Goal: Obtain resource: Download file/media

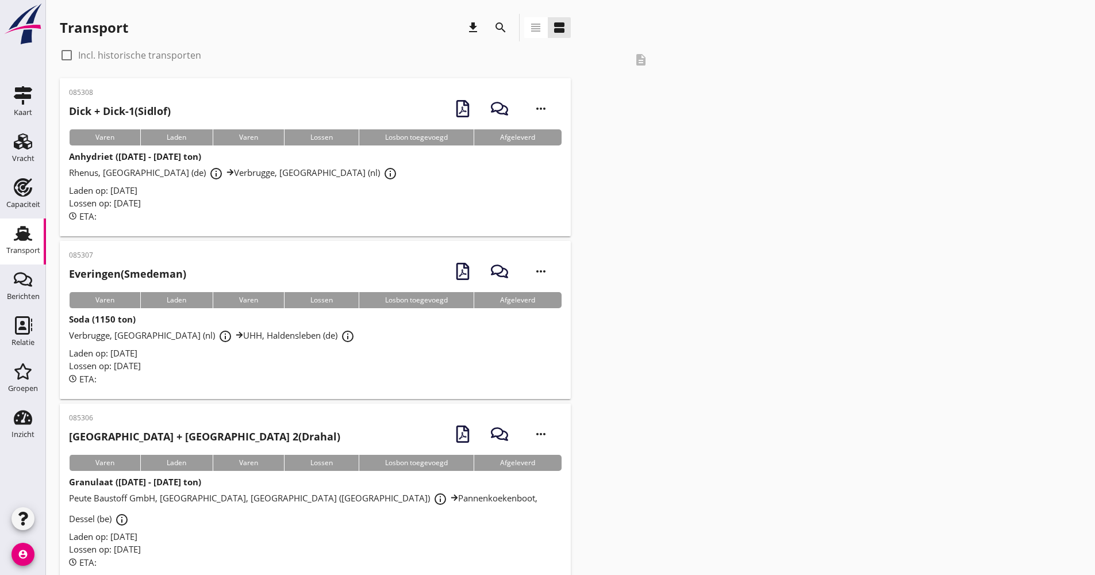
click at [513, 28] on div "search" at bounding box center [501, 28] width 28 height 28
click at [503, 25] on icon "search" at bounding box center [501, 28] width 14 height 14
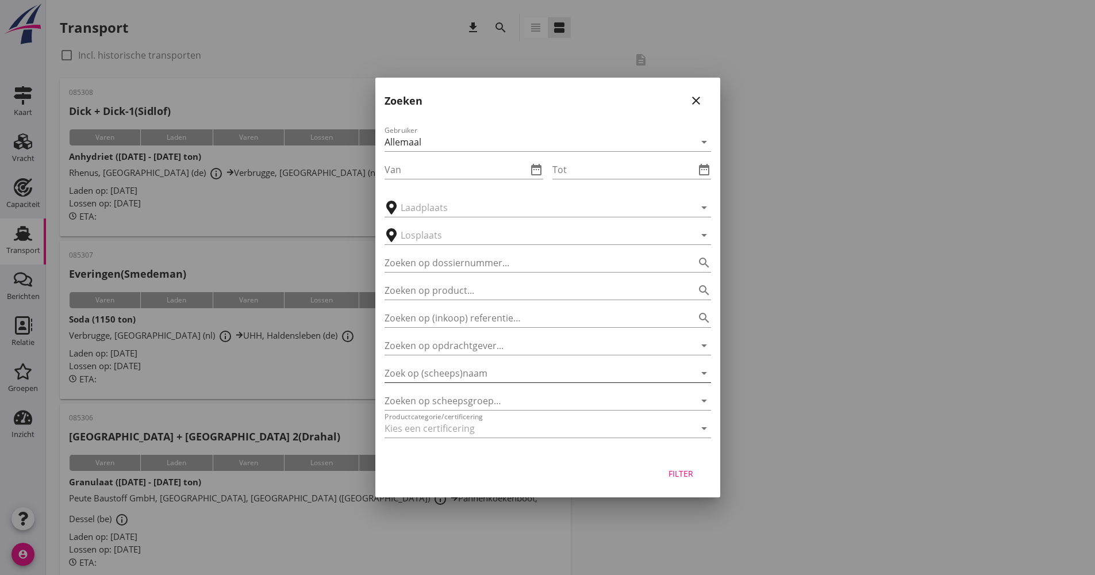
click at [426, 381] on input "Zoek op (scheeps)naam" at bounding box center [532, 373] width 294 height 18
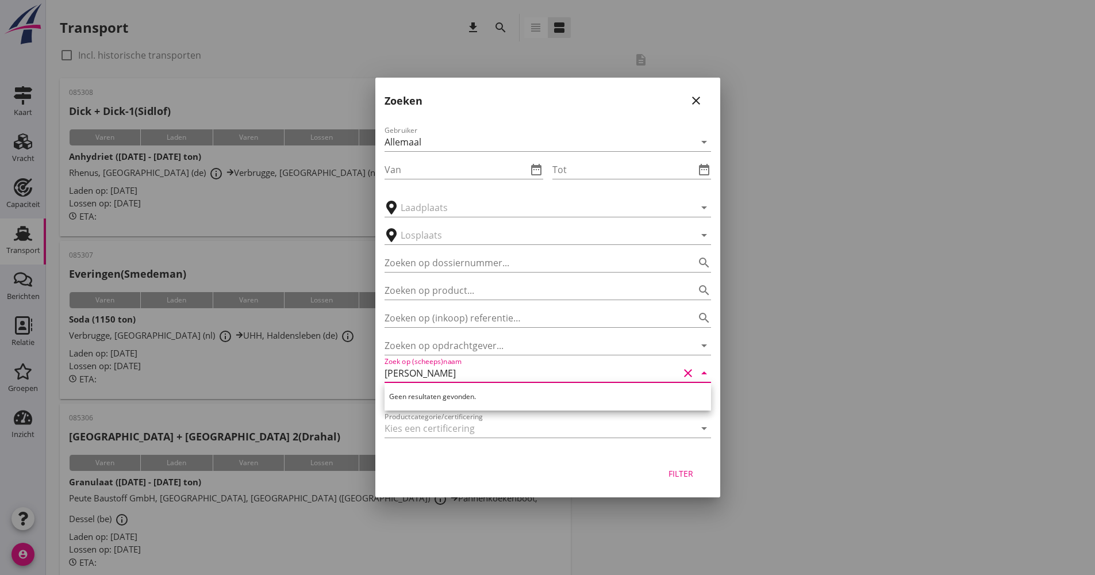
drag, startPoint x: 462, startPoint y: 376, endPoint x: 381, endPoint y: 379, distance: 81.1
click at [381, 379] on div "Gebruiker Allemaal arrow_drop_down Van date_range Tot date_range arrow_drop_dow…" at bounding box center [547, 283] width 345 height 339
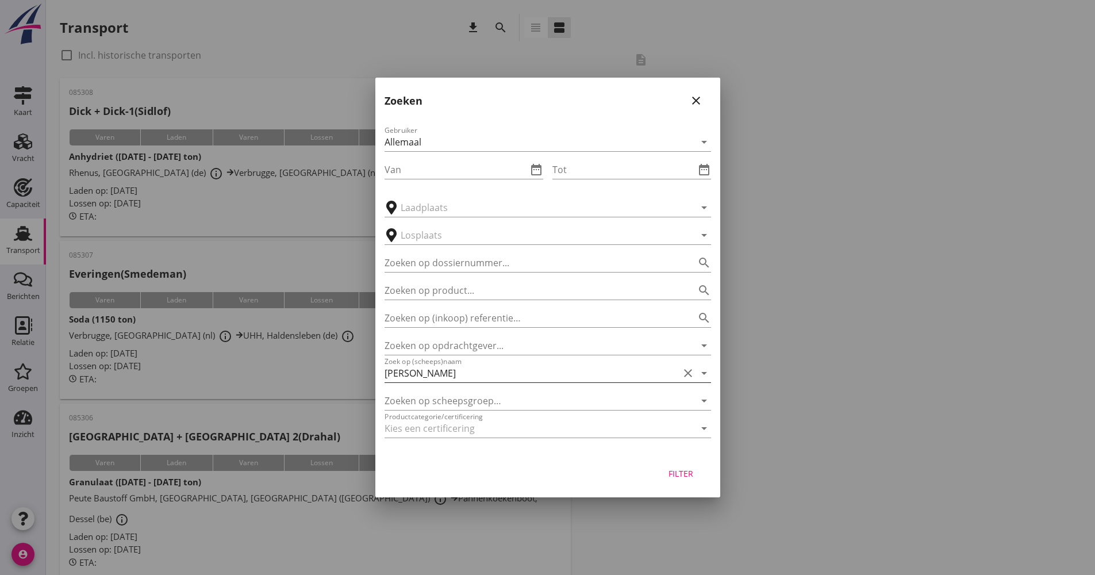
click at [407, 373] on input "[PERSON_NAME]" at bounding box center [532, 373] width 294 height 18
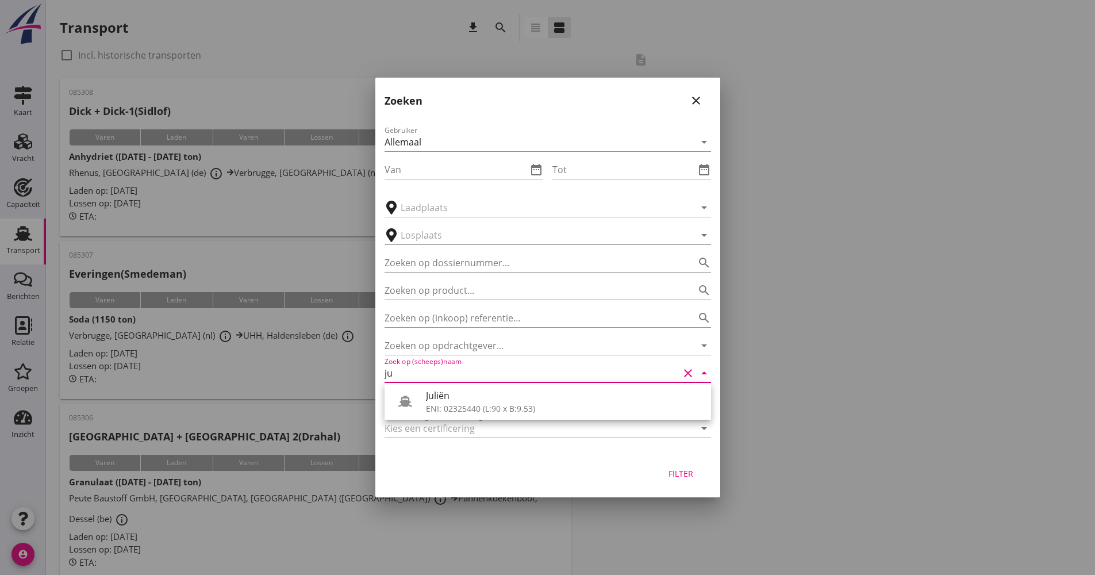
click at [451, 403] on div "ENI: 02325440 (L:90 x B:9.53)" at bounding box center [564, 409] width 276 height 12
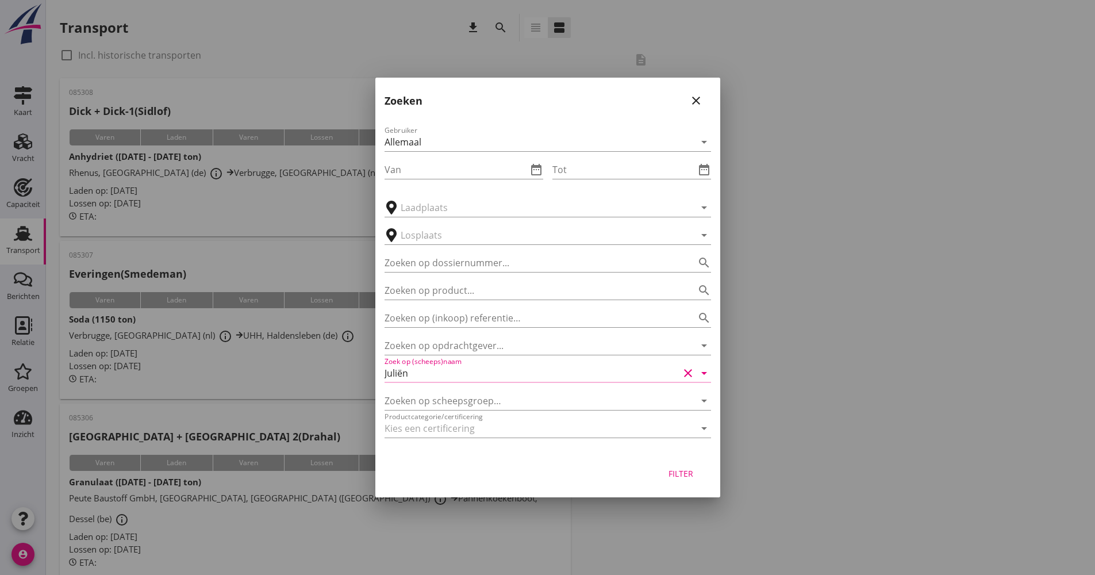
click at [652, 472] on div "Filter" at bounding box center [547, 476] width 345 height 44
click at [659, 472] on button "Filter" at bounding box center [681, 473] width 51 height 21
type input "Juliën"
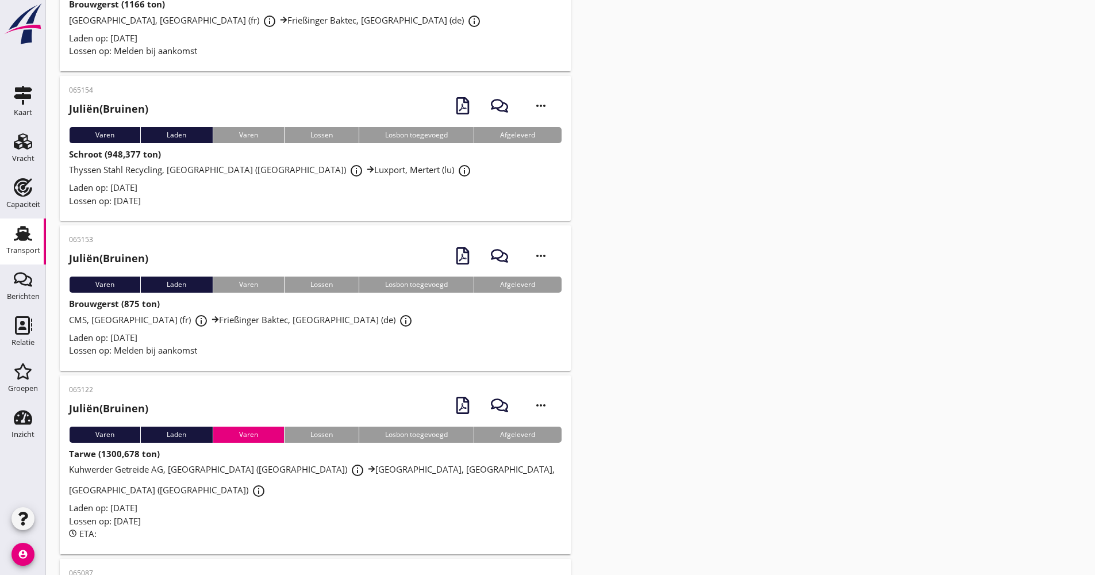
scroll to position [518, 0]
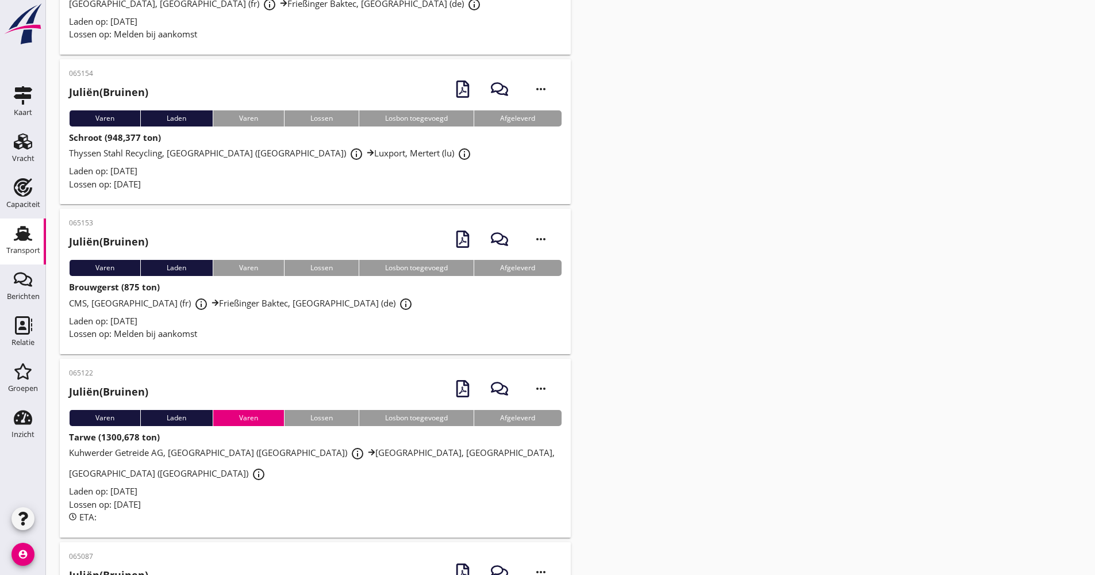
click at [373, 324] on div "Laden op: [DATE]" at bounding box center [315, 321] width 493 height 13
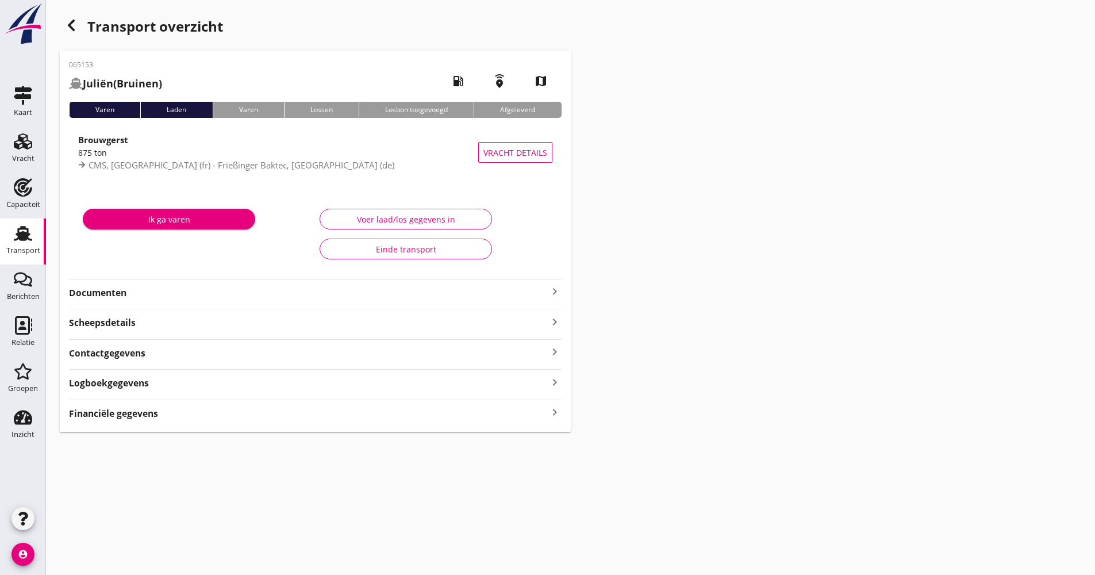
click at [173, 293] on strong "Documenten" at bounding box center [308, 292] width 479 height 13
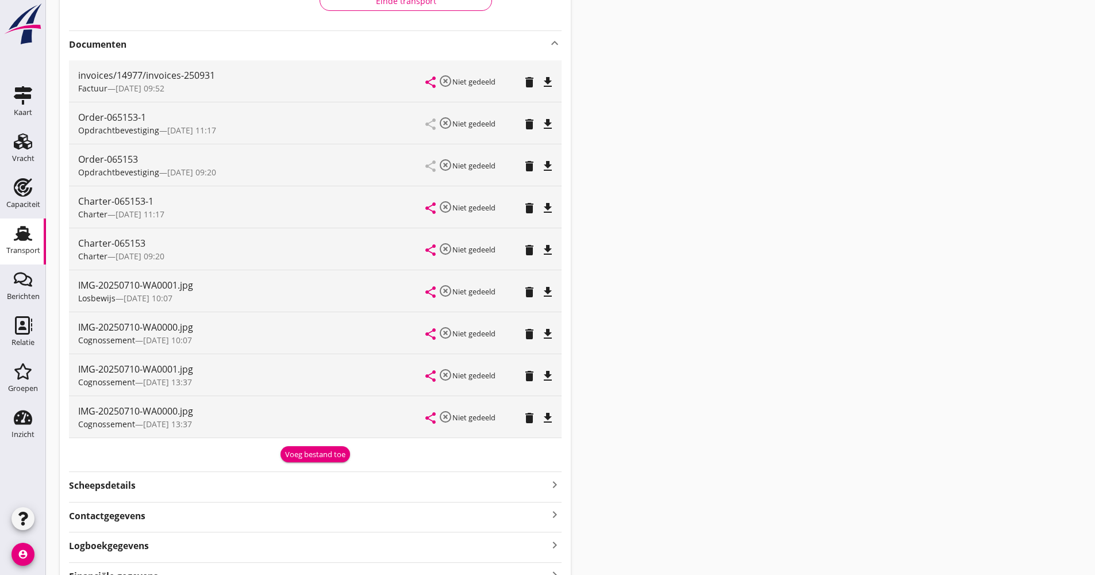
scroll to position [230, 0]
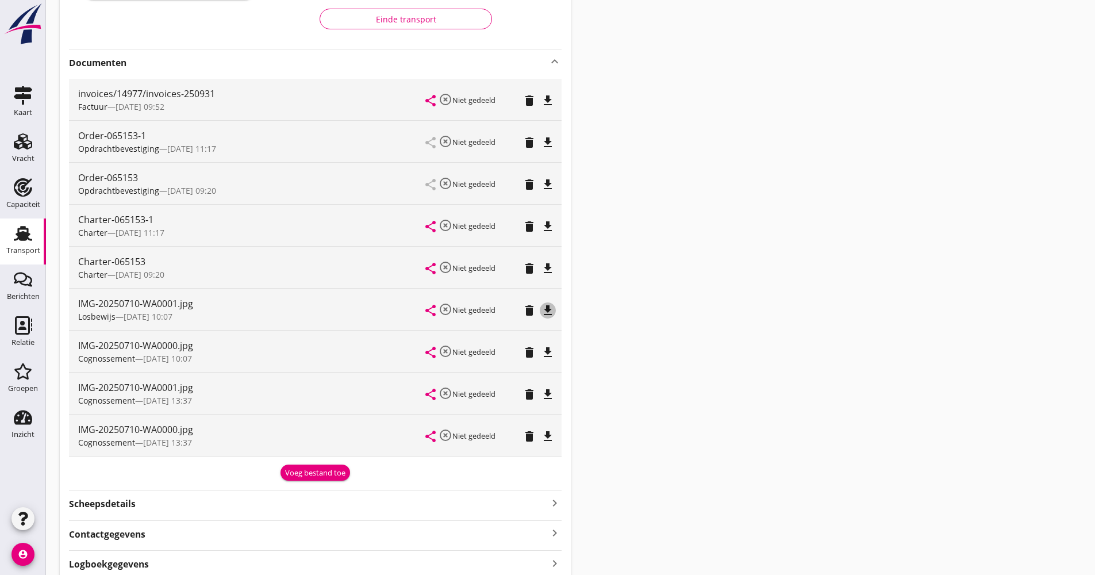
click at [549, 311] on icon "file_download" at bounding box center [548, 311] width 14 height 14
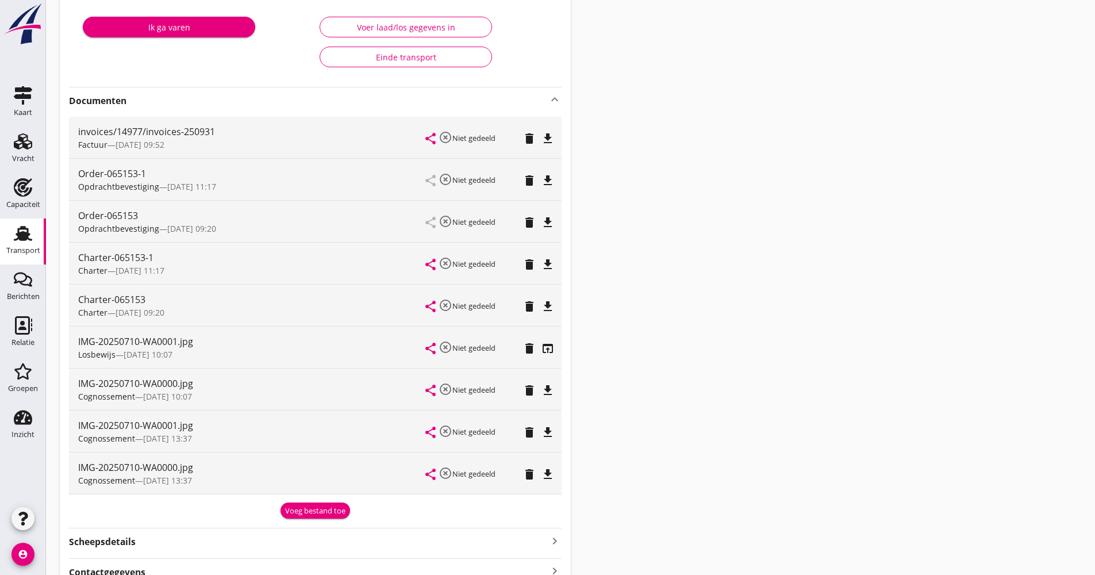
scroll to position [173, 0]
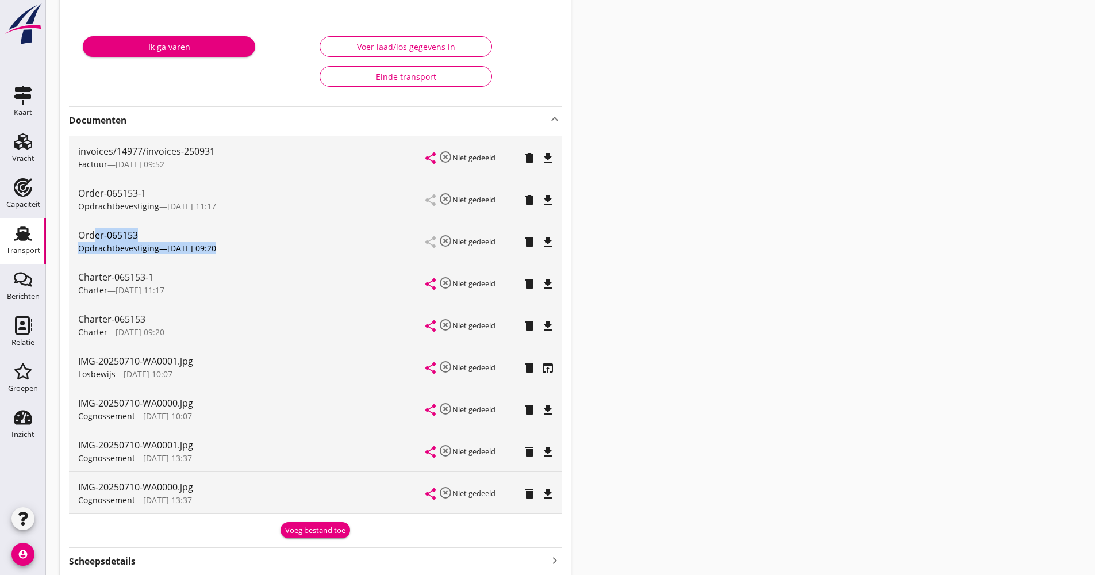
drag, startPoint x: 227, startPoint y: 247, endPoint x: 97, endPoint y: 241, distance: 130.1
click at [97, 241] on div "Order-065153 Opdrachtbevestiging — [DATE] 09:20" at bounding box center [252, 240] width 348 height 41
click at [652, 263] on div "Transport overzicht 065153 Juliën (Bruinen) local_gas_station emergency_share m…" at bounding box center [570, 255] width 1049 height 857
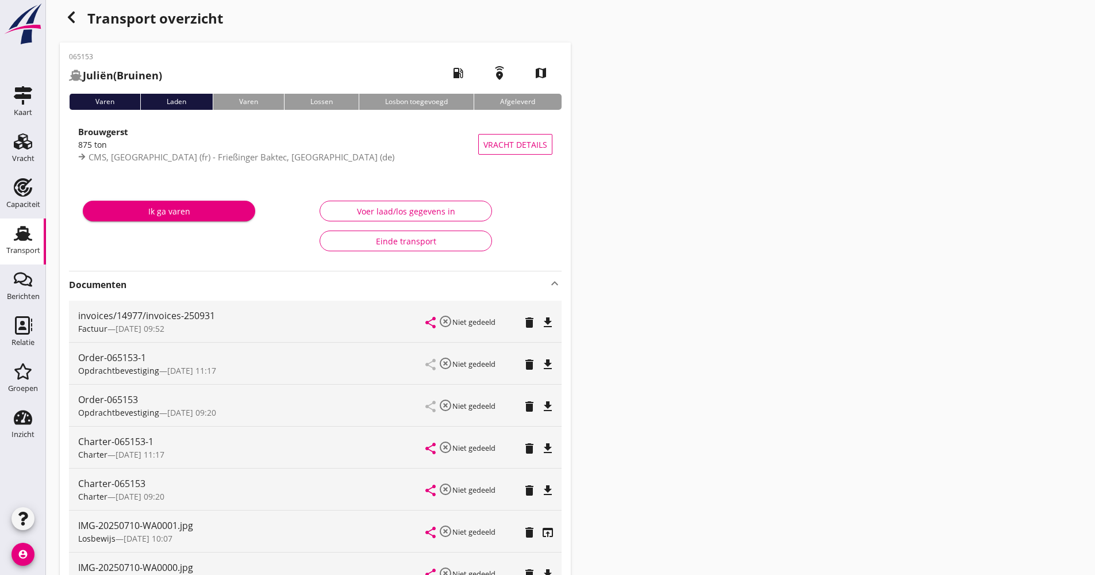
scroll to position [0, 0]
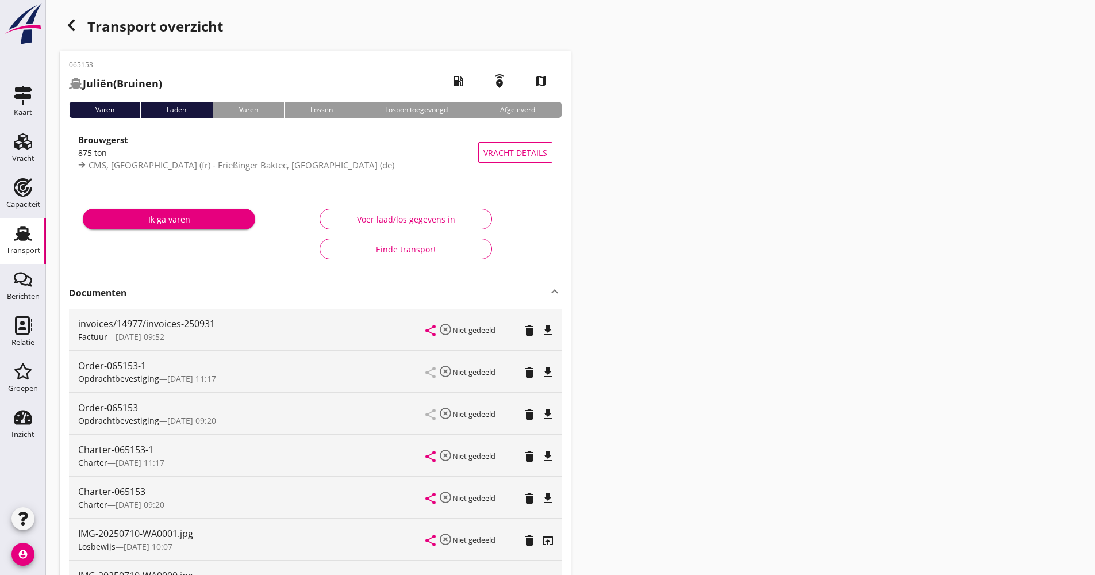
click at [75, 26] on icon "button" at bounding box center [71, 25] width 14 height 14
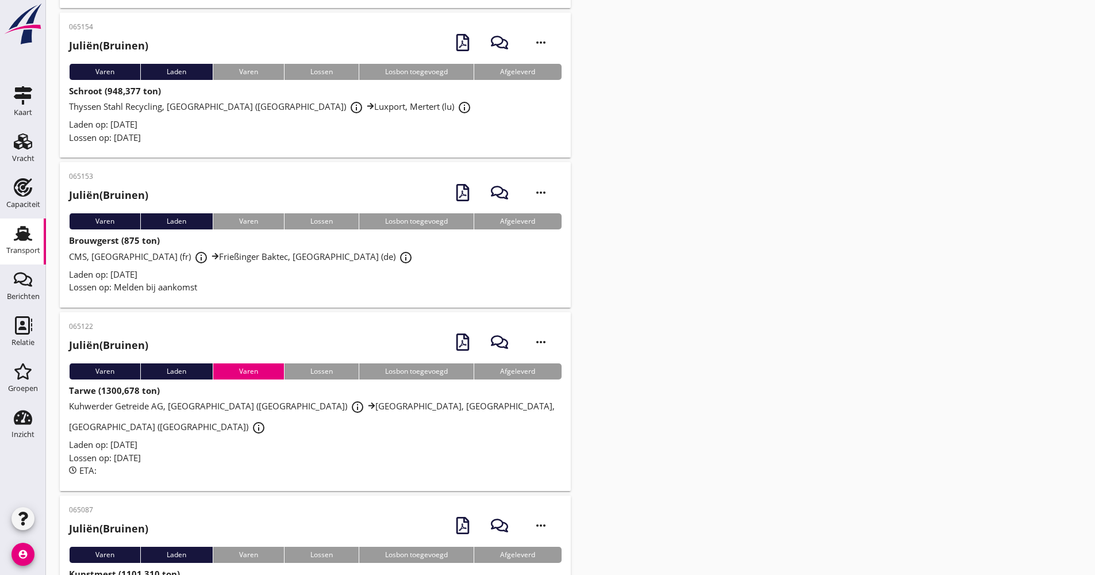
scroll to position [519, 0]
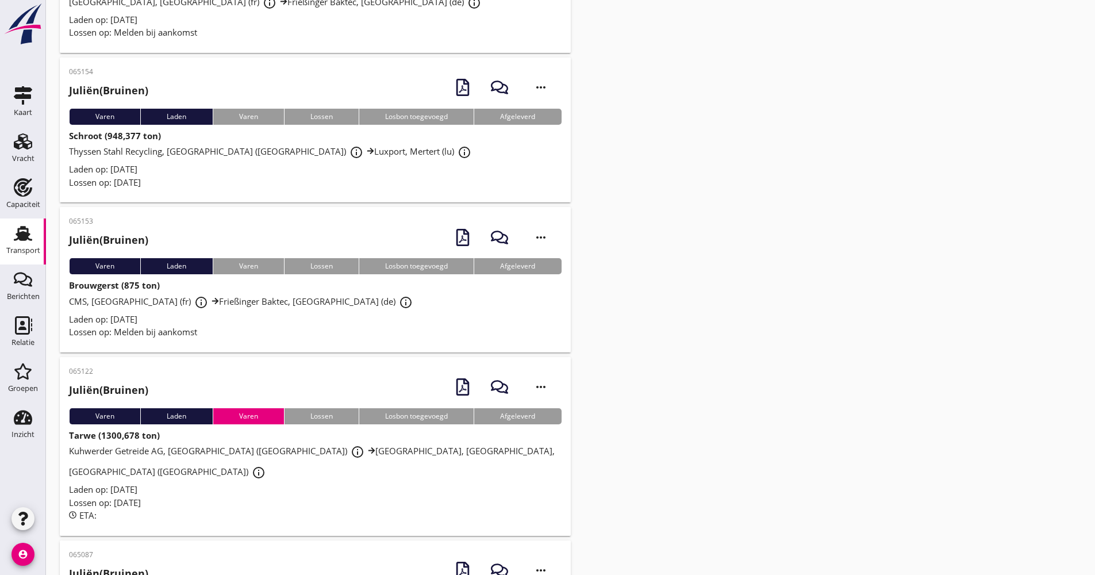
click at [299, 323] on div "Laden op: [DATE]" at bounding box center [315, 319] width 493 height 13
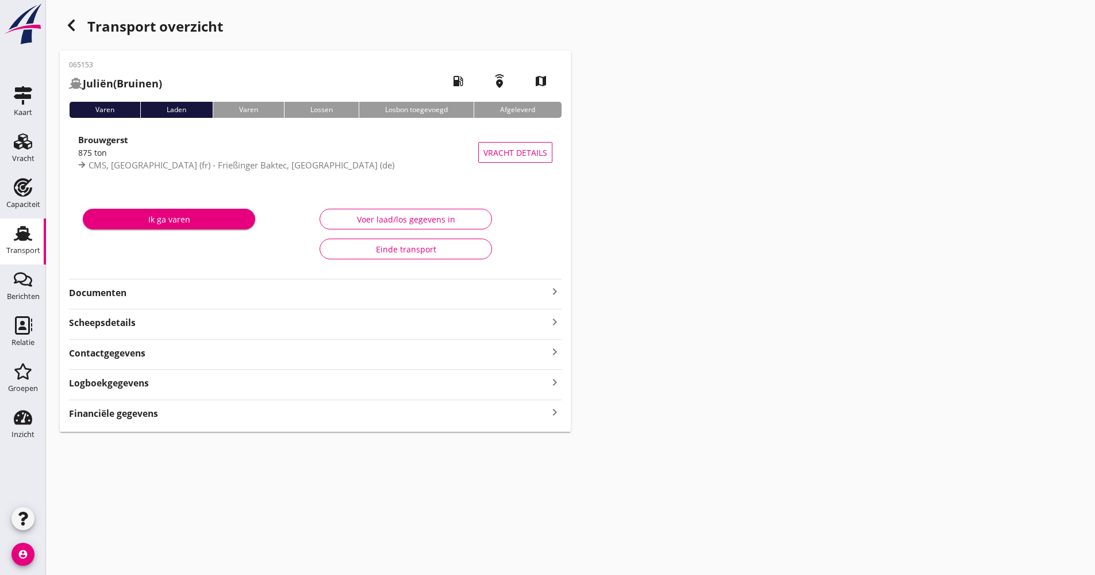
click at [180, 298] on strong "Documenten" at bounding box center [308, 292] width 479 height 13
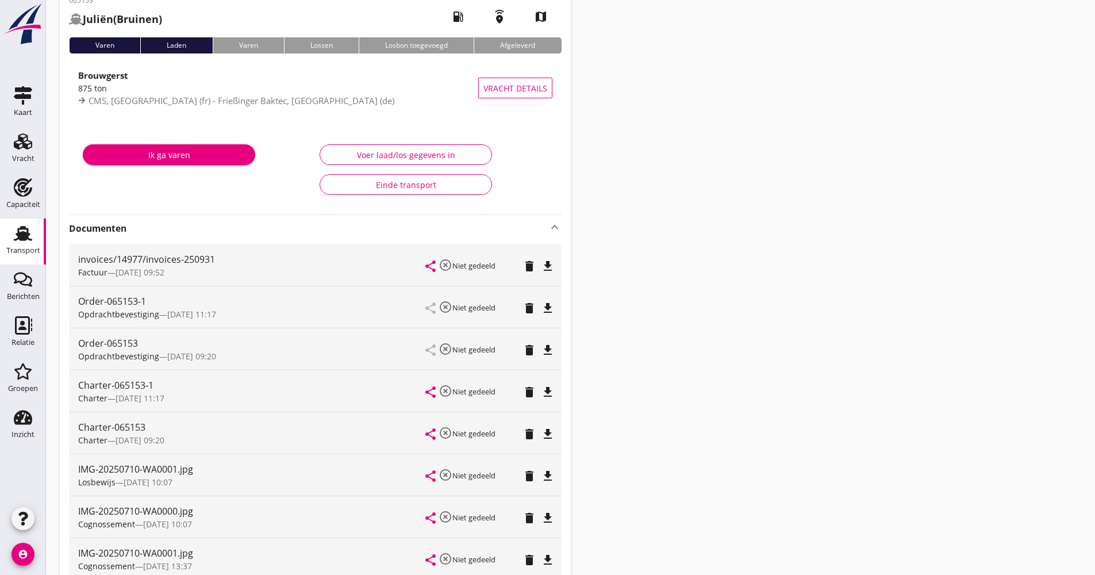
scroll to position [173, 0]
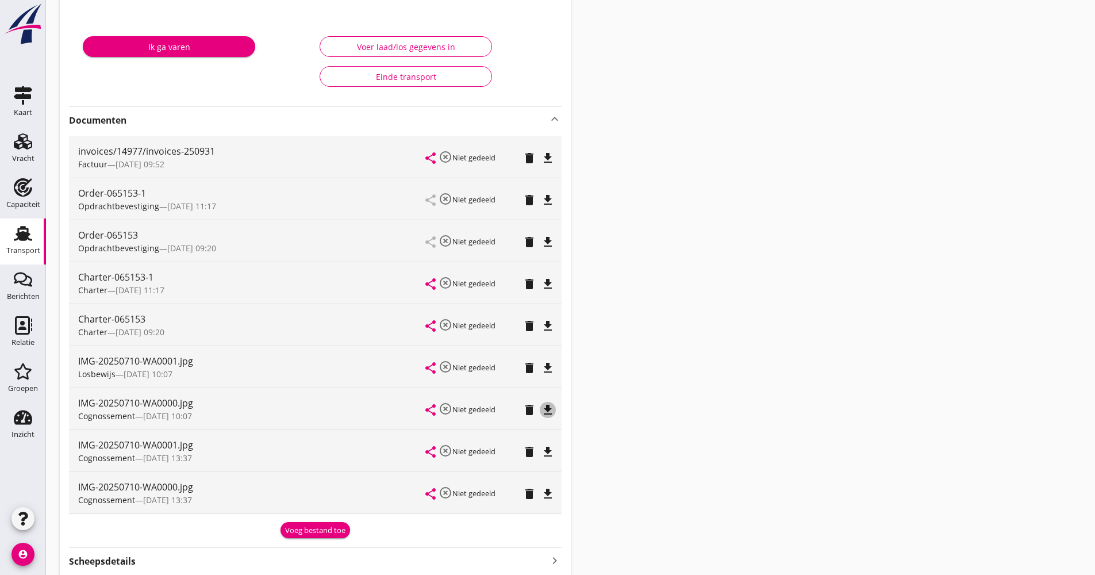
click at [551, 411] on icon "file_download" at bounding box center [548, 410] width 14 height 14
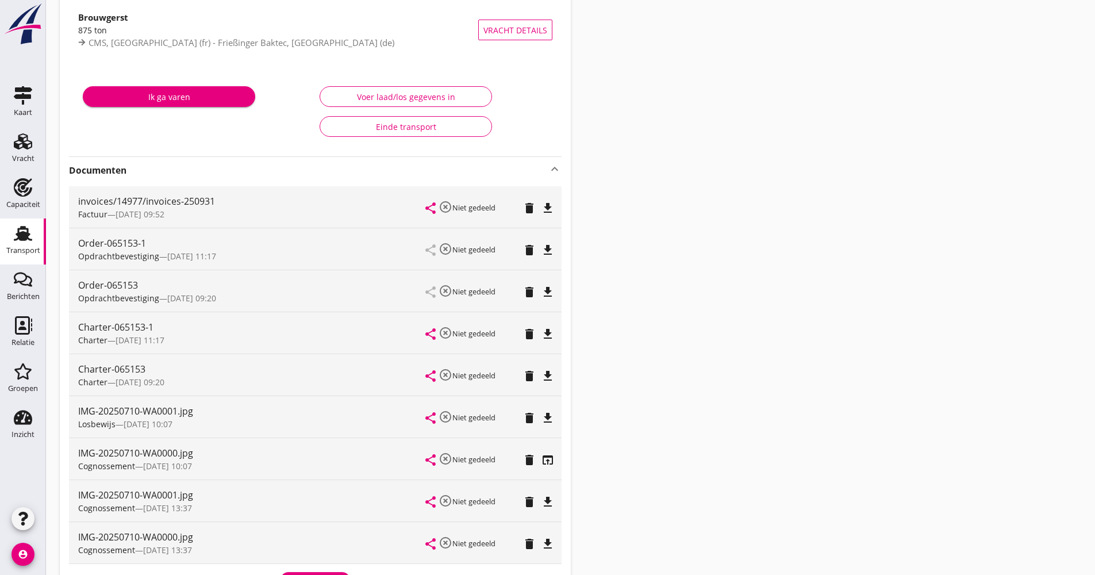
scroll to position [230, 0]
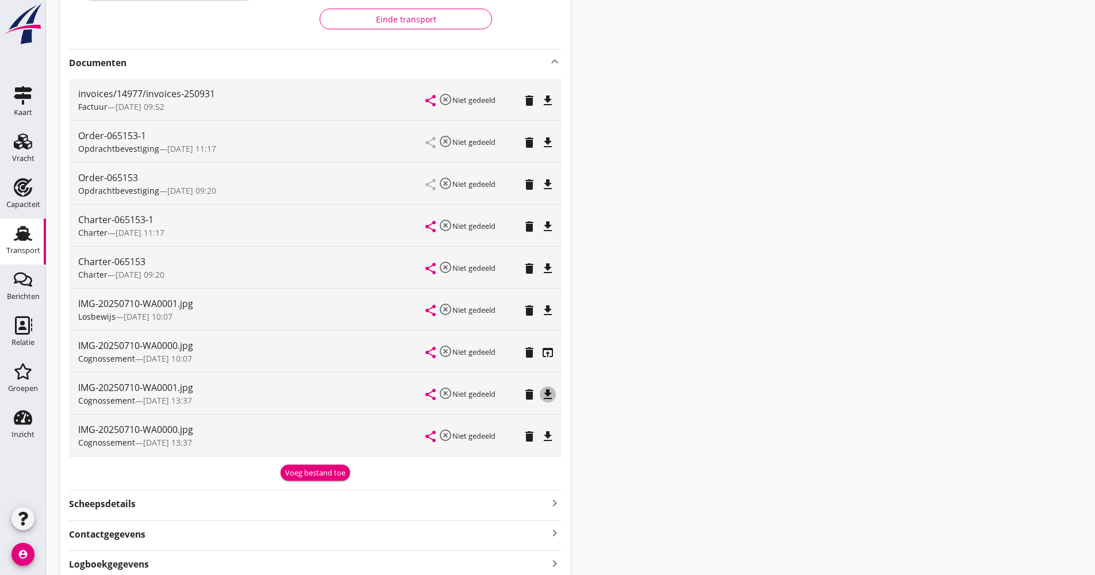
click at [552, 394] on icon "file_download" at bounding box center [548, 395] width 14 height 14
click at [544, 435] on icon "file_download" at bounding box center [548, 437] width 14 height 14
click at [528, 354] on icon "delete" at bounding box center [530, 353] width 14 height 14
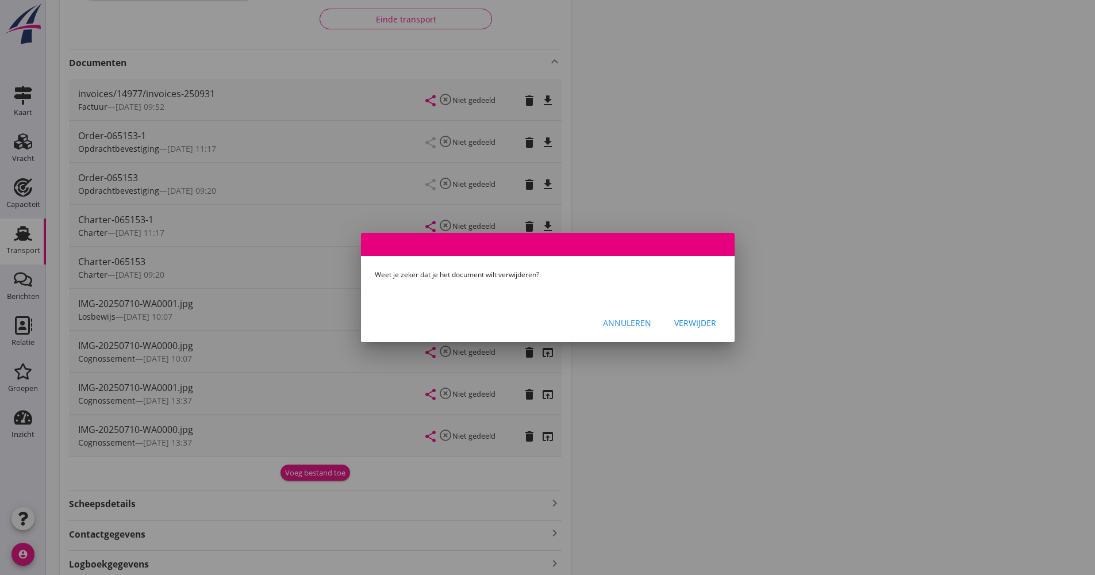
click at [678, 323] on div "Verwijder" at bounding box center [696, 323] width 42 height 12
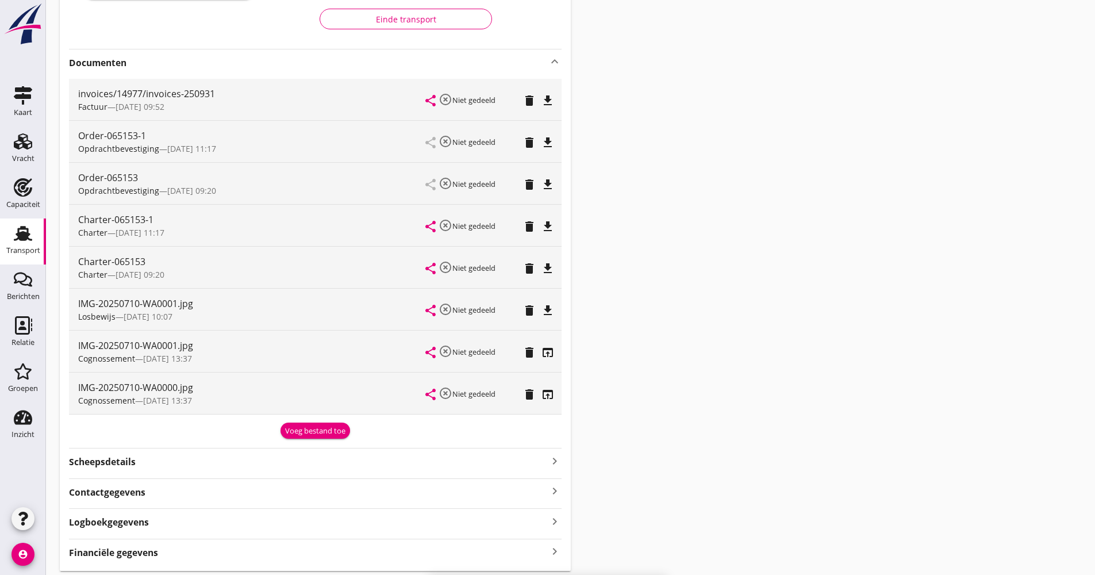
click at [545, 313] on icon "file_download" at bounding box center [548, 311] width 14 height 14
click at [531, 309] on icon "delete" at bounding box center [530, 311] width 14 height 14
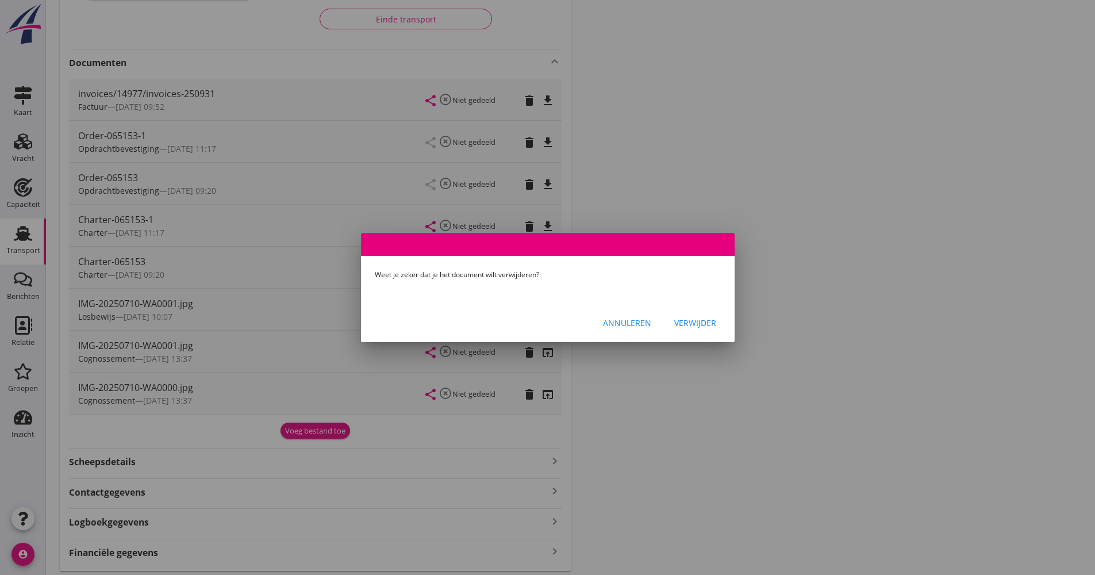
click at [701, 327] on div "Verwijder" at bounding box center [696, 323] width 42 height 12
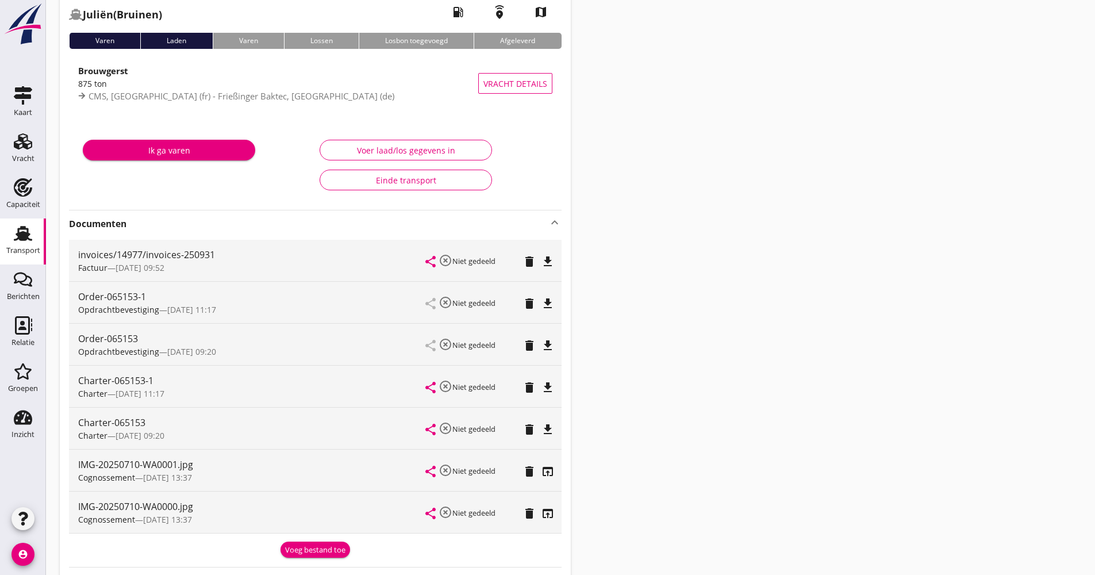
scroll to position [53, 0]
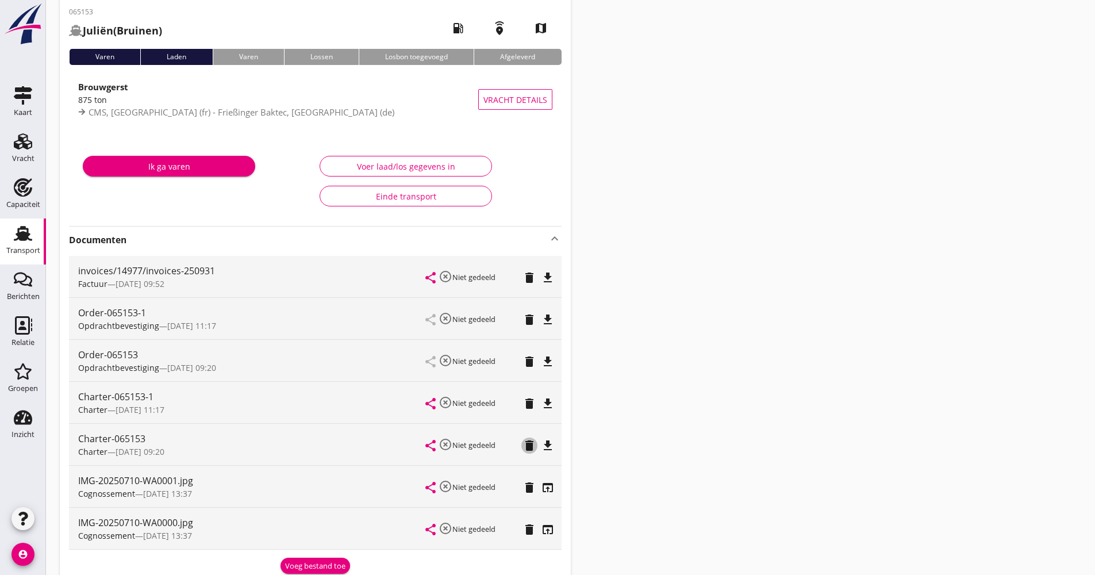
click at [532, 450] on icon "delete" at bounding box center [530, 446] width 14 height 14
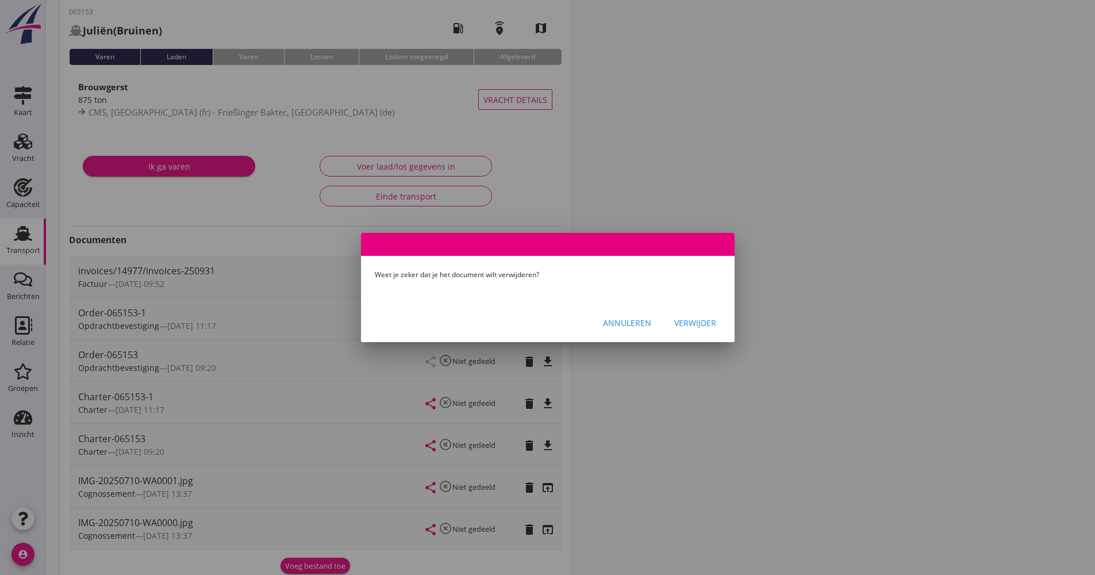
click at [687, 327] on div "Verwijder" at bounding box center [696, 323] width 42 height 12
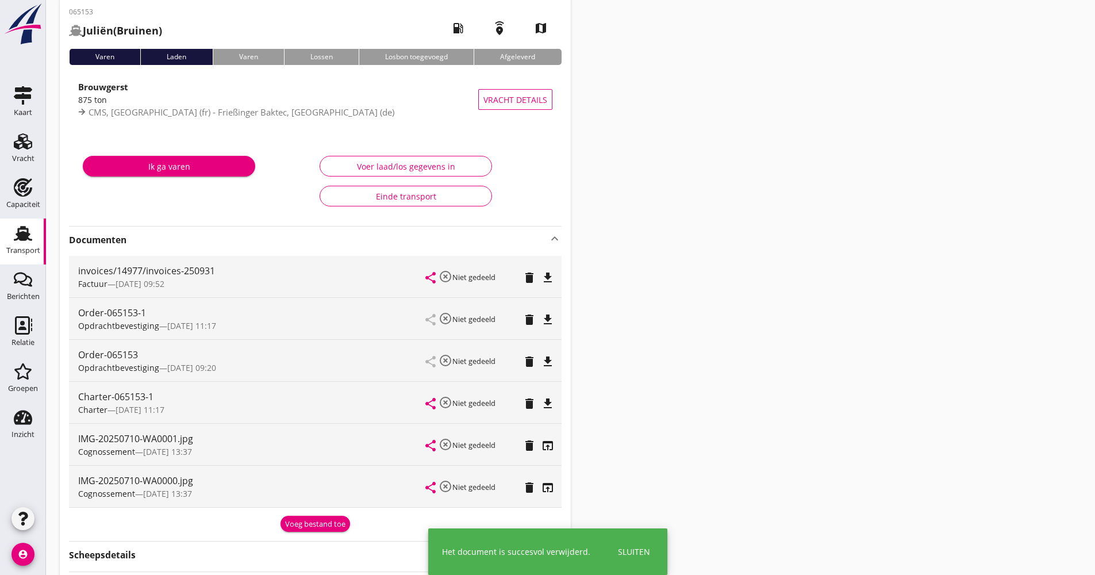
click at [524, 362] on icon "delete" at bounding box center [530, 362] width 14 height 14
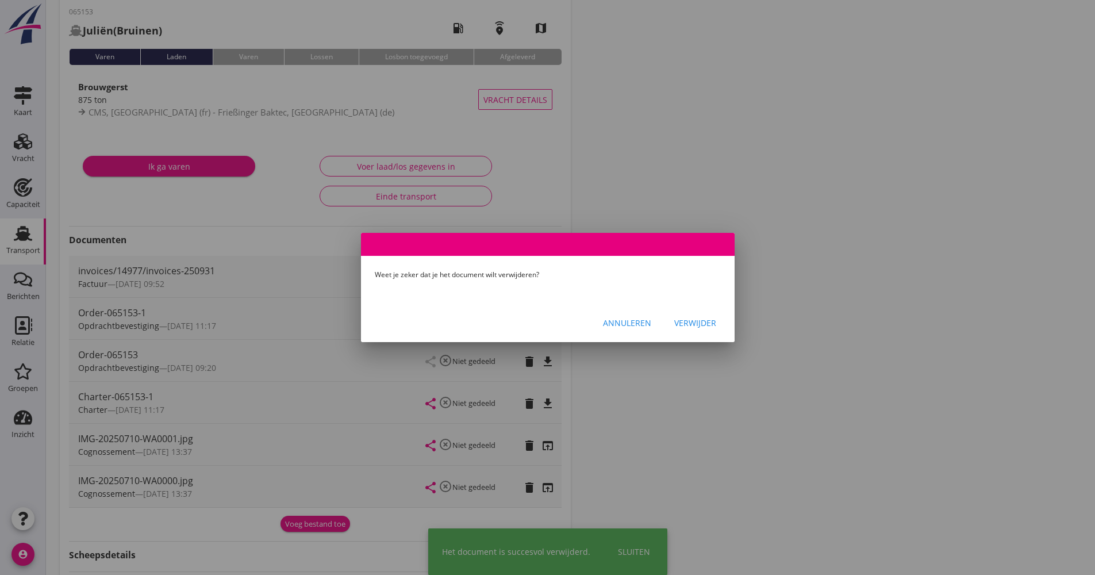
click at [691, 328] on div "Verwijder" at bounding box center [696, 323] width 42 height 12
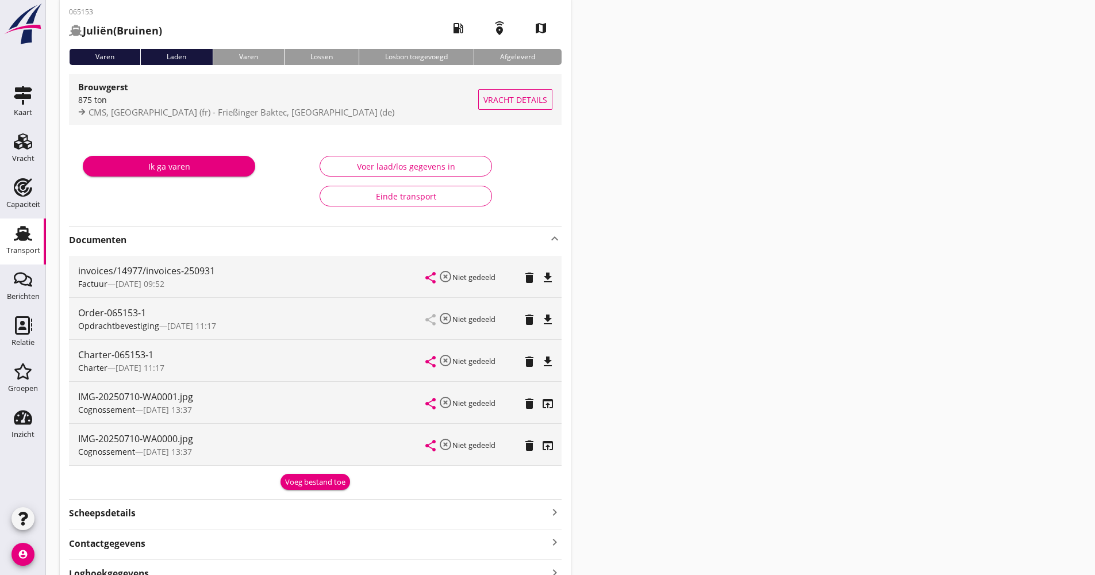
scroll to position [0, 0]
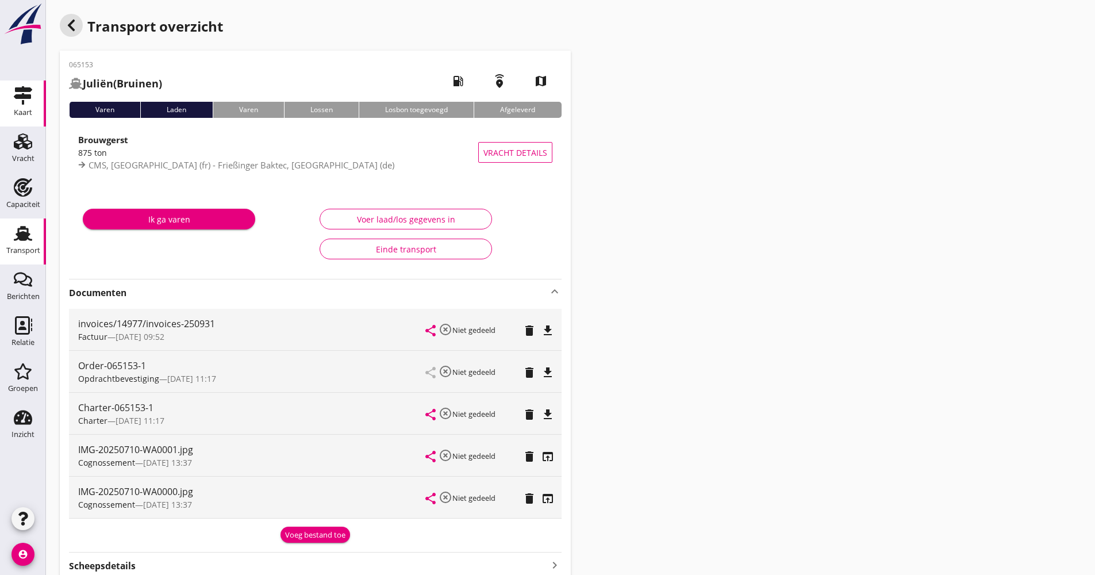
drag, startPoint x: 76, startPoint y: 27, endPoint x: 7, endPoint y: 99, distance: 100.1
click at [76, 27] on icon "button" at bounding box center [71, 25] width 14 height 14
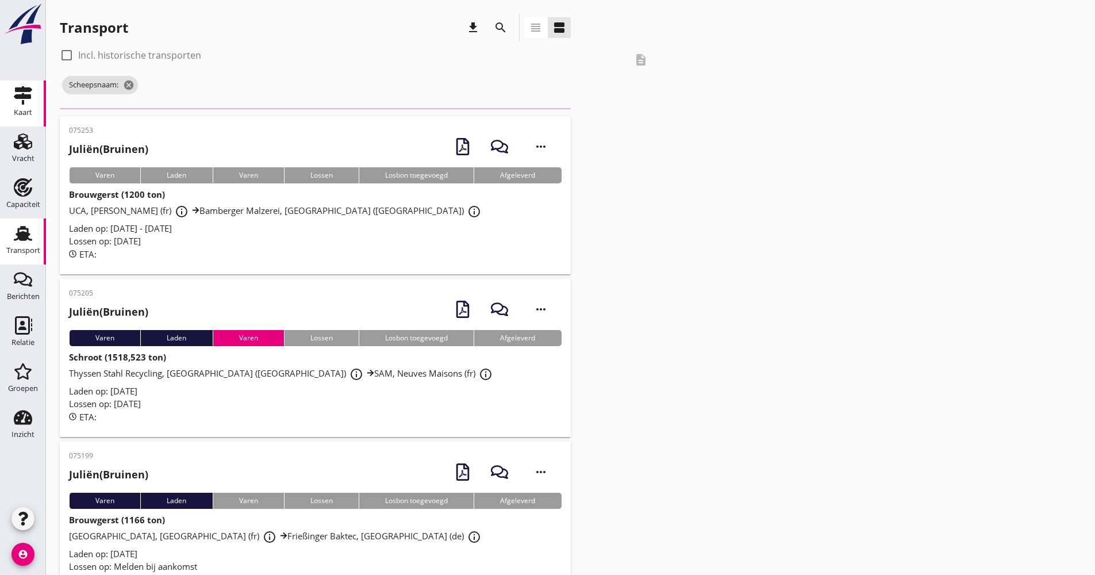
scroll to position [519, 0]
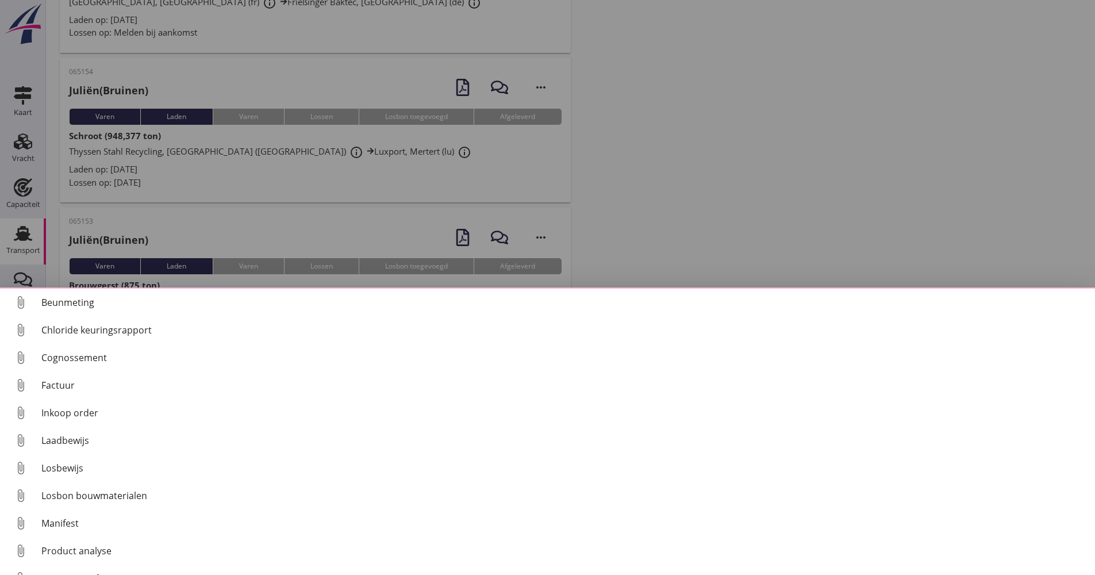
click at [879, 232] on div at bounding box center [547, 287] width 1095 height 575
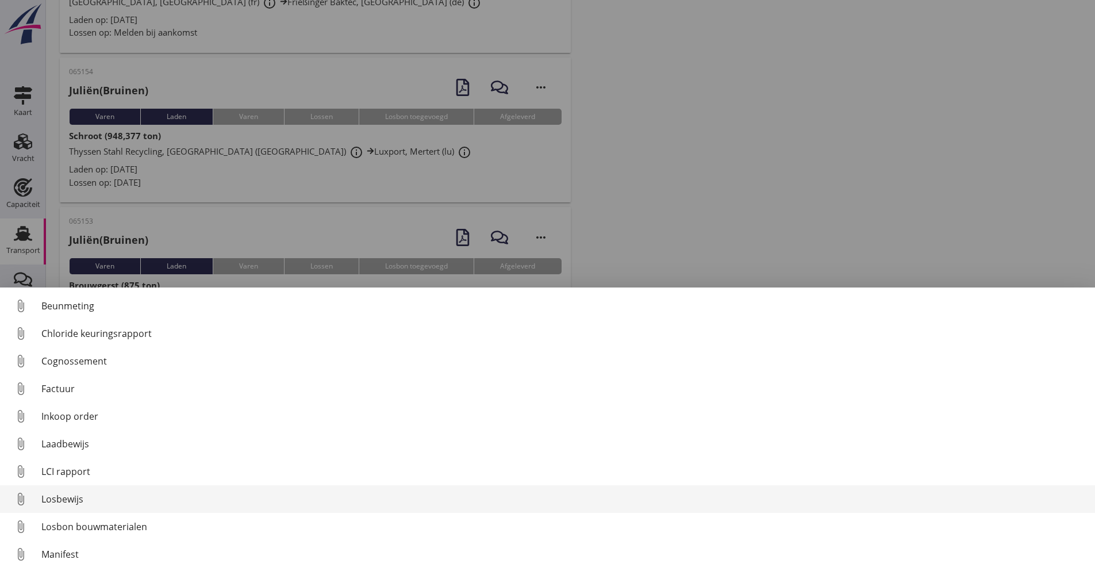
click at [79, 496] on div "Losbewijs" at bounding box center [563, 499] width 1045 height 14
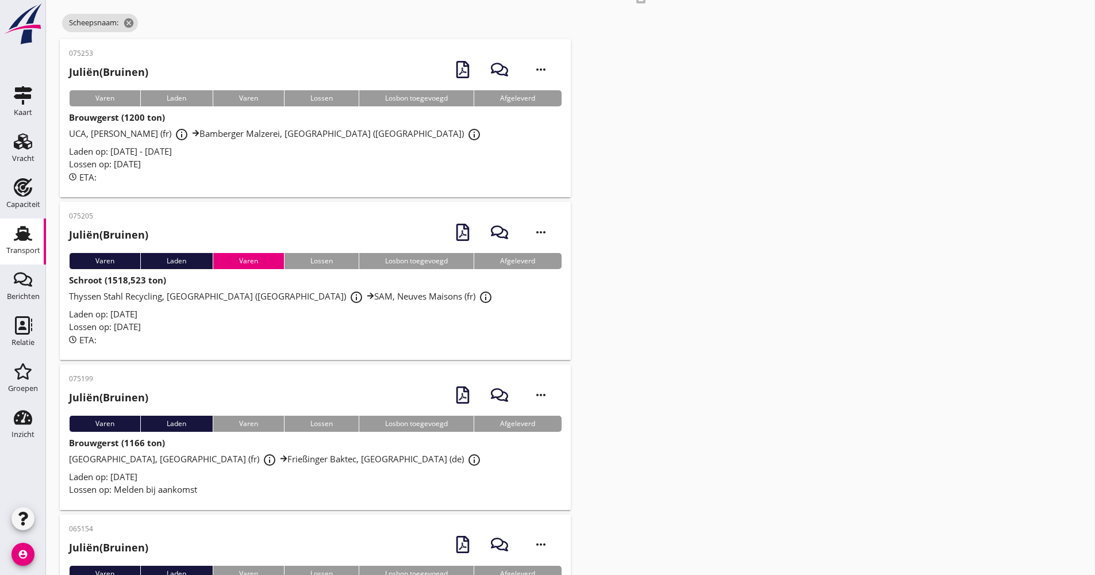
scroll to position [0, 0]
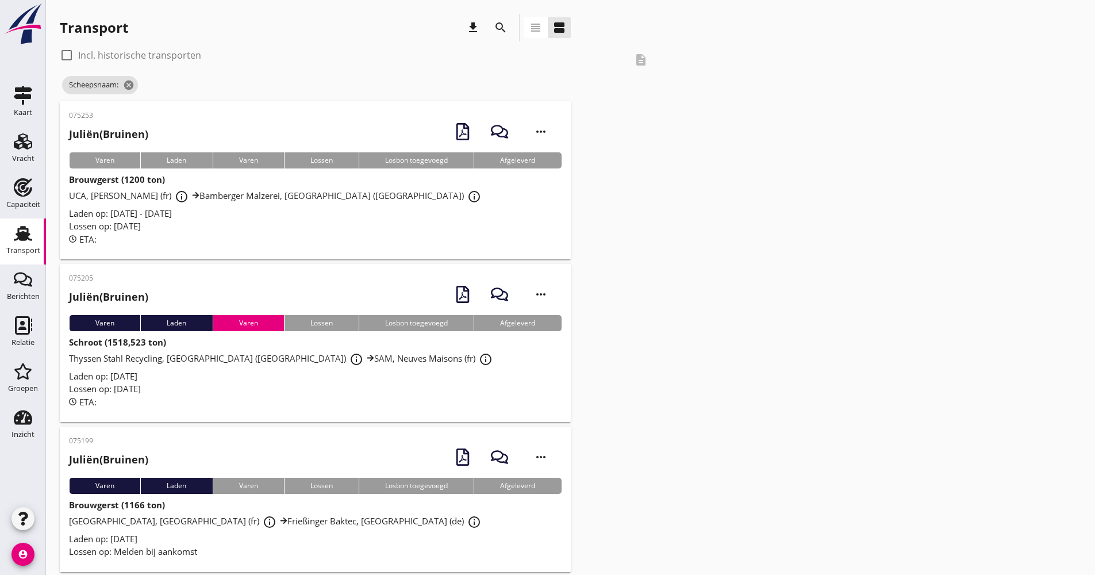
click at [503, 25] on icon "search" at bounding box center [501, 28] width 14 height 14
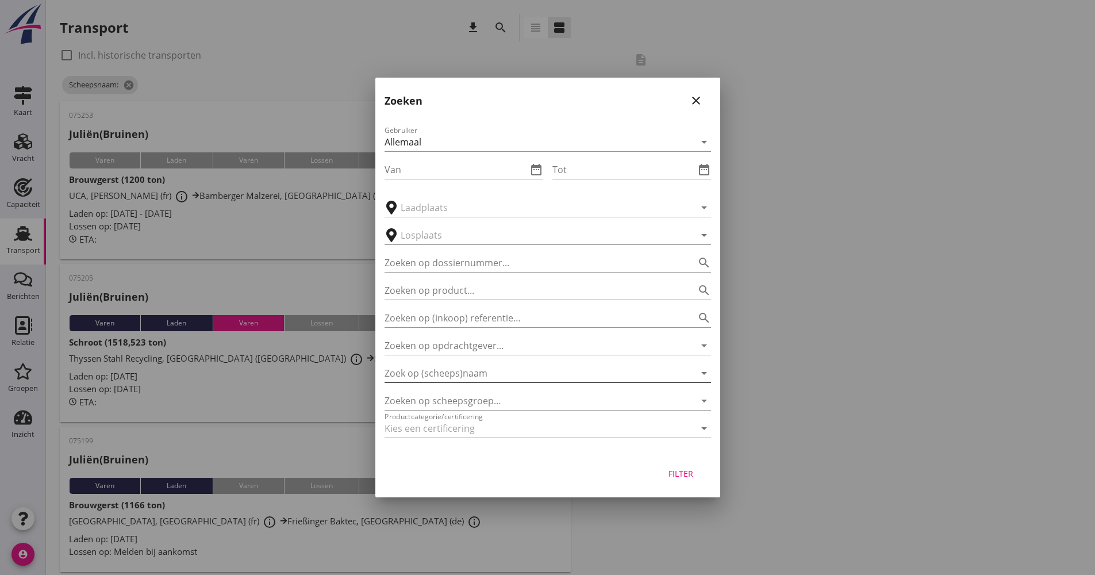
click at [441, 380] on input "Zoek op (scheeps)naam" at bounding box center [532, 373] width 294 height 18
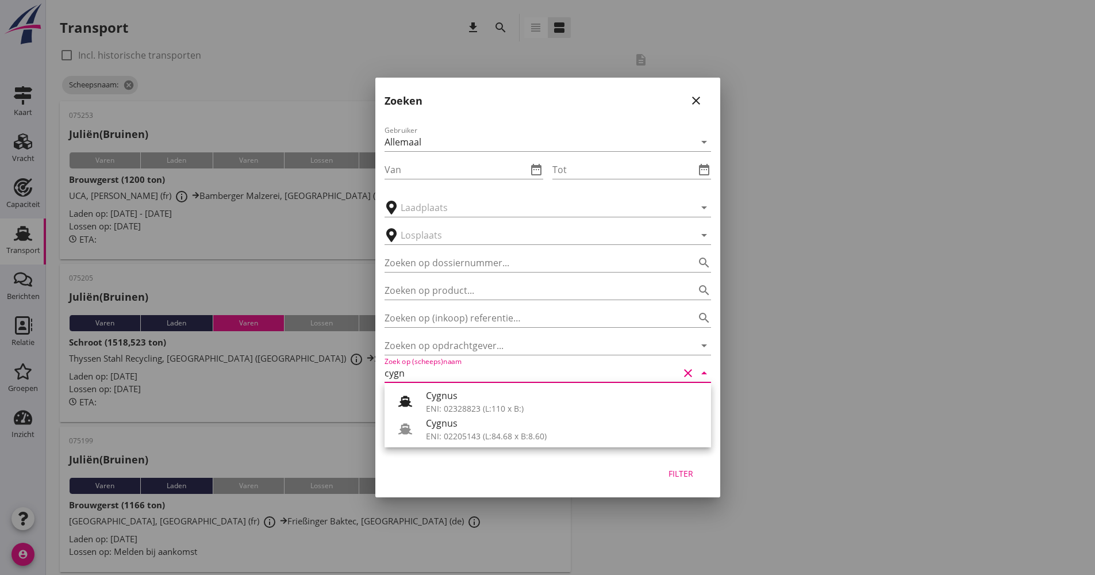
click at [441, 428] on div "Cygnus" at bounding box center [564, 423] width 276 height 14
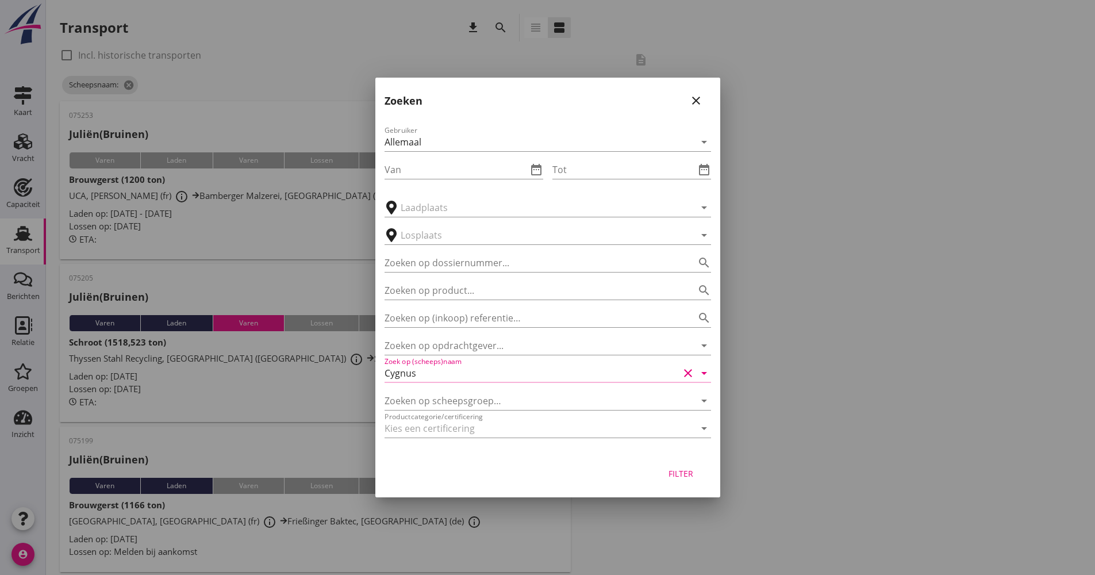
click at [683, 474] on div "Filter" at bounding box center [681, 473] width 32 height 12
type input "Cygnus"
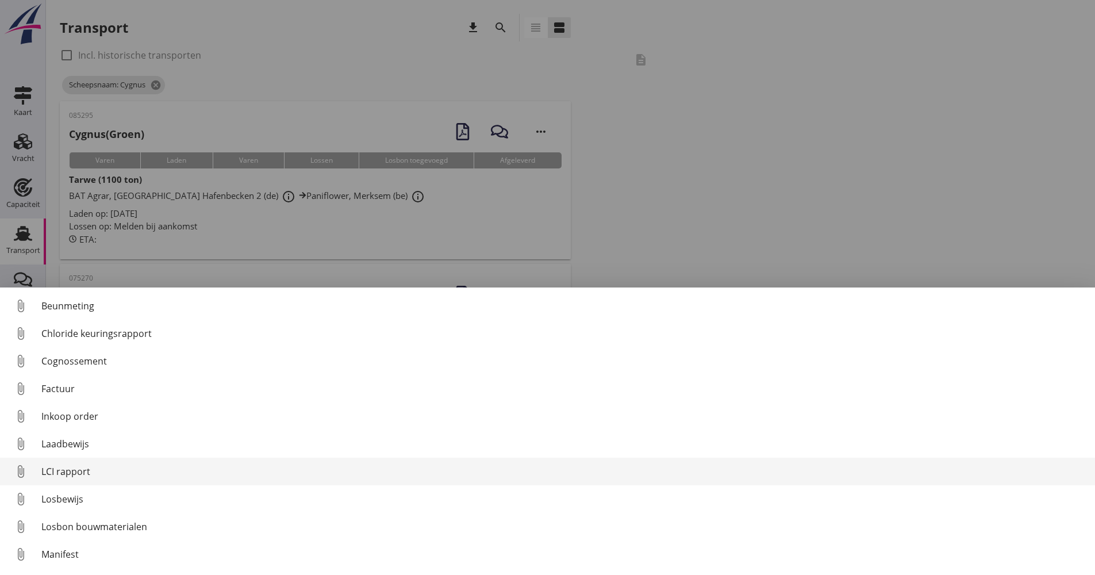
click at [73, 466] on div "LCI rapport" at bounding box center [563, 472] width 1045 height 14
